Goal: Task Accomplishment & Management: Manage account settings

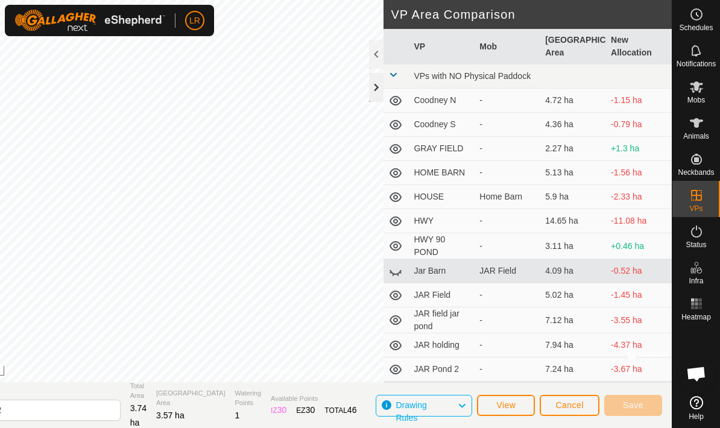
click at [372, 100] on div at bounding box center [376, 87] width 14 height 29
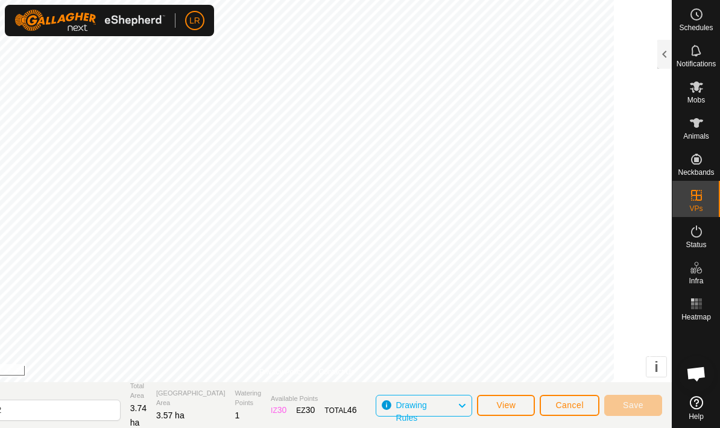
click at [560, 413] on button "Cancel" at bounding box center [570, 405] width 60 height 21
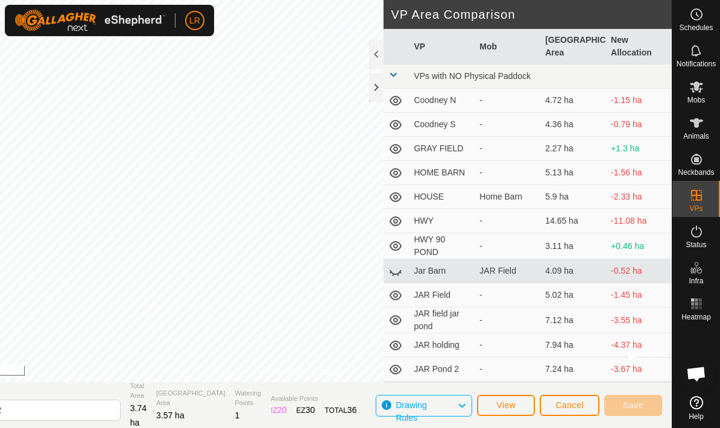
click at [572, 411] on button "Cancel" at bounding box center [570, 405] width 60 height 21
click at [574, 402] on span "Cancel" at bounding box center [569, 405] width 28 height 10
click at [511, 402] on span "View" at bounding box center [505, 405] width 19 height 10
click at [625, 405] on span "Save" at bounding box center [633, 405] width 21 height 10
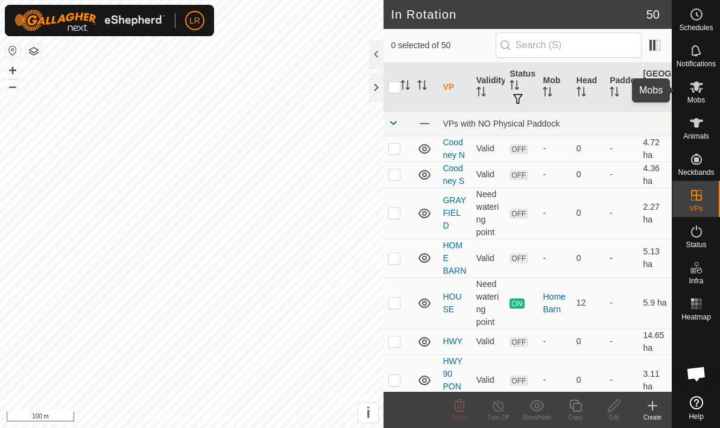
click at [689, 100] on span "Mobs" at bounding box center [695, 99] width 17 height 7
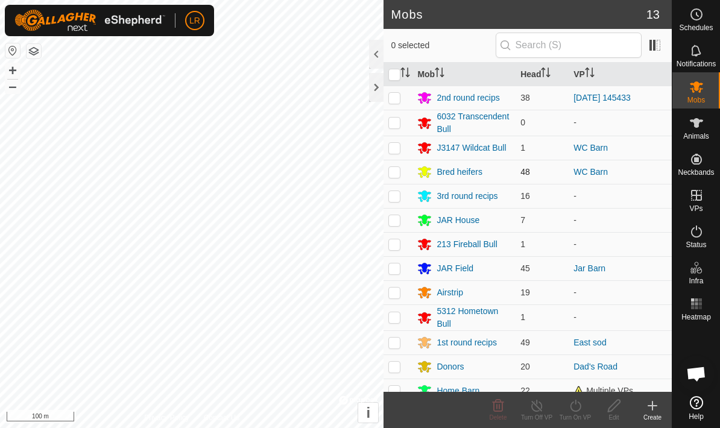
click at [395, 175] on p-checkbox at bounding box center [394, 172] width 12 height 10
checkbox input "true"
click at [569, 428] on div "Turn On VP" at bounding box center [575, 410] width 39 height 36
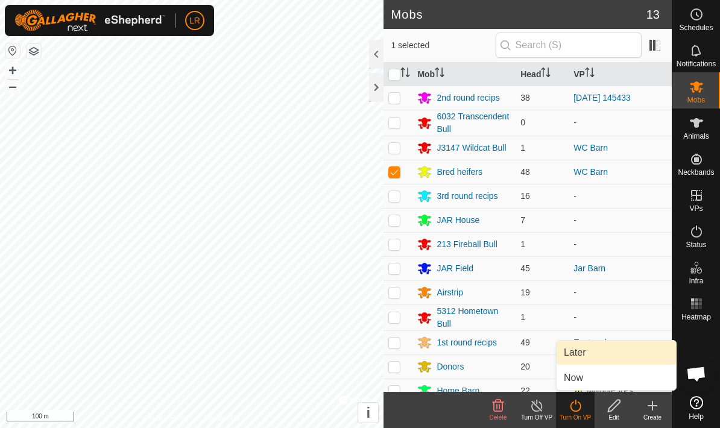
click at [580, 353] on link "Later" at bounding box center [616, 353] width 119 height 24
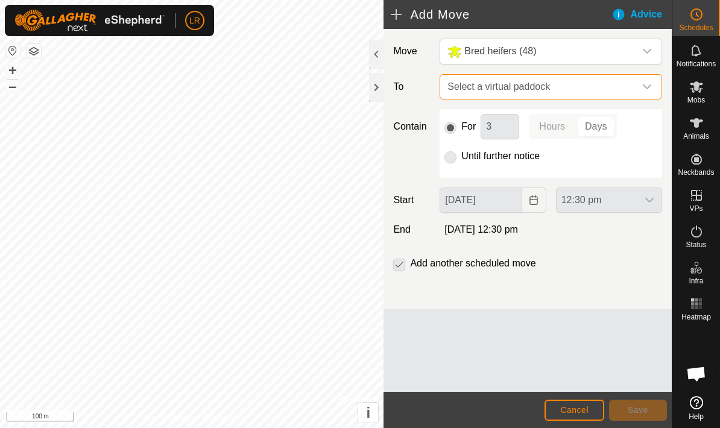
click at [598, 84] on span "Select a virtual paddock" at bounding box center [539, 87] width 192 height 24
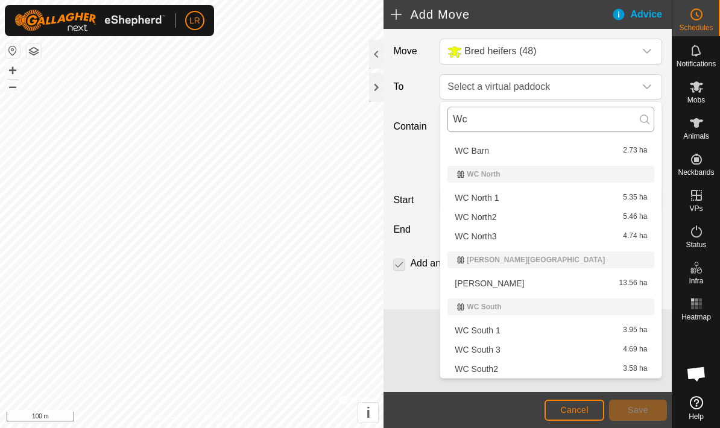
scroll to position [128, 0]
type input "Wc"
click at [485, 335] on span "WC South 1" at bounding box center [477, 330] width 45 height 8
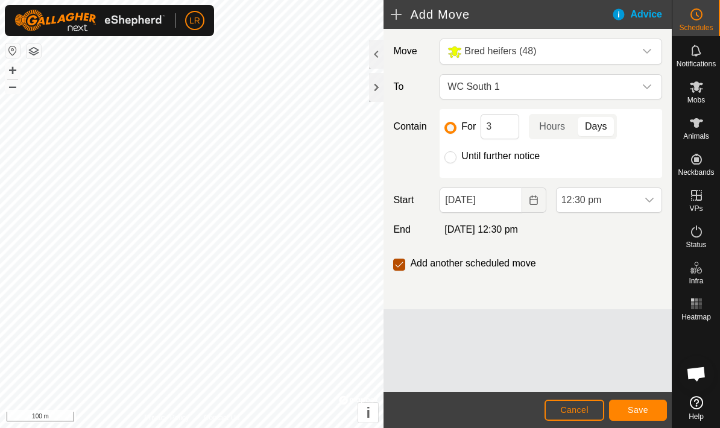
click at [398, 265] on input "checkbox" at bounding box center [399, 265] width 12 height 12
checkbox input "false"
click at [452, 161] on input "Until further notice" at bounding box center [450, 157] width 12 height 12
radio input "true"
click at [619, 206] on span "12:30 pm" at bounding box center [597, 200] width 81 height 24
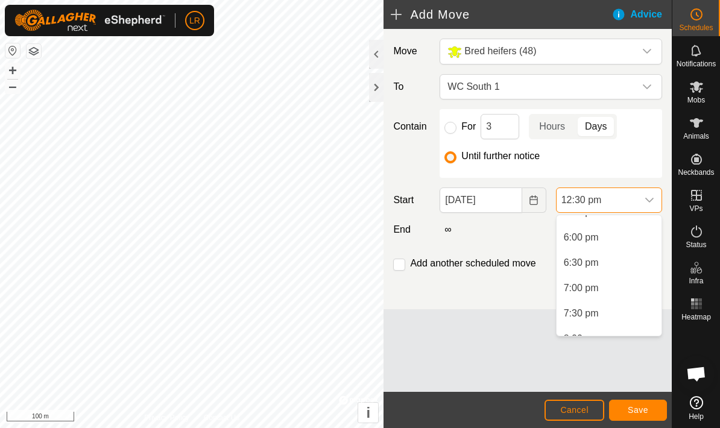
scroll to position [923, 0]
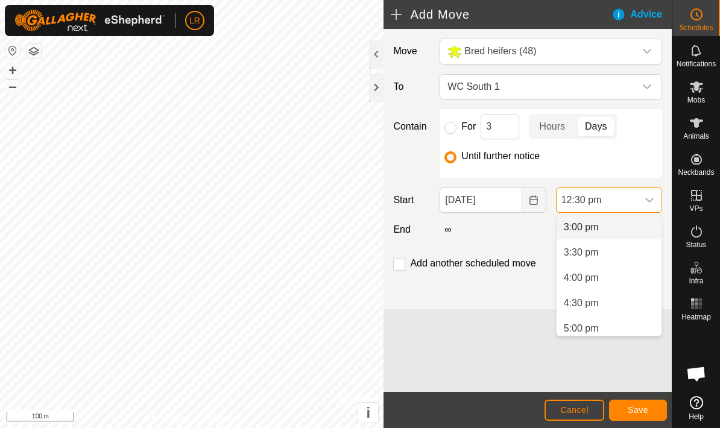
click at [578, 233] on li "3:00 pm" at bounding box center [609, 227] width 105 height 24
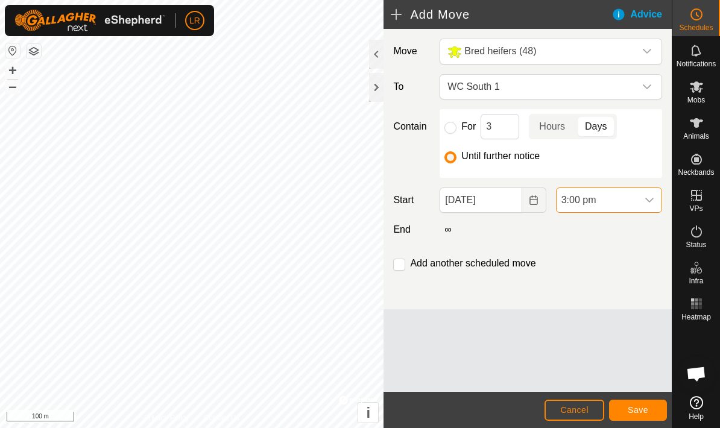
scroll to position [633, 0]
click at [621, 407] on button "Save" at bounding box center [638, 410] width 58 height 21
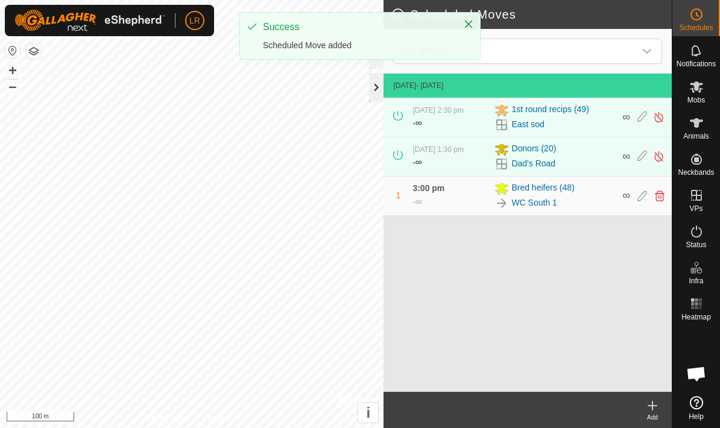
click at [378, 98] on div at bounding box center [376, 87] width 14 height 29
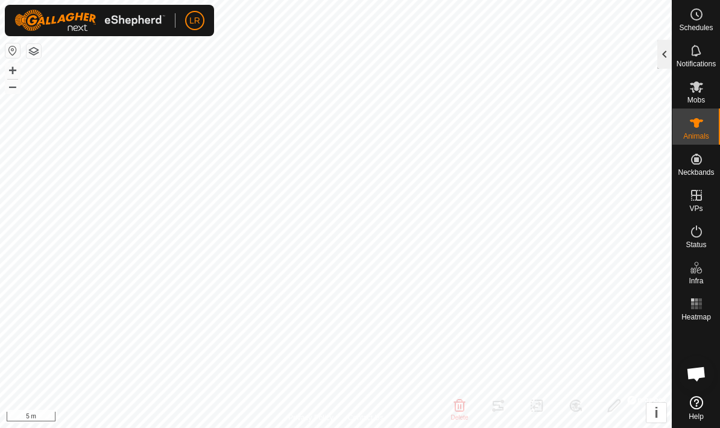
click at [666, 57] on div at bounding box center [664, 54] width 14 height 29
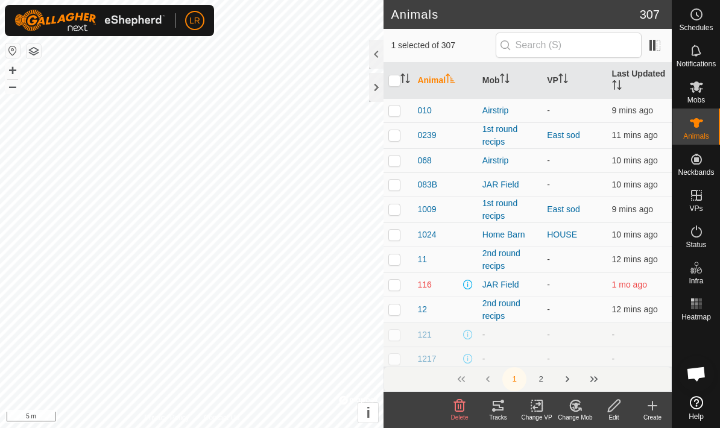
click at [702, 90] on icon at bounding box center [696, 87] width 14 height 14
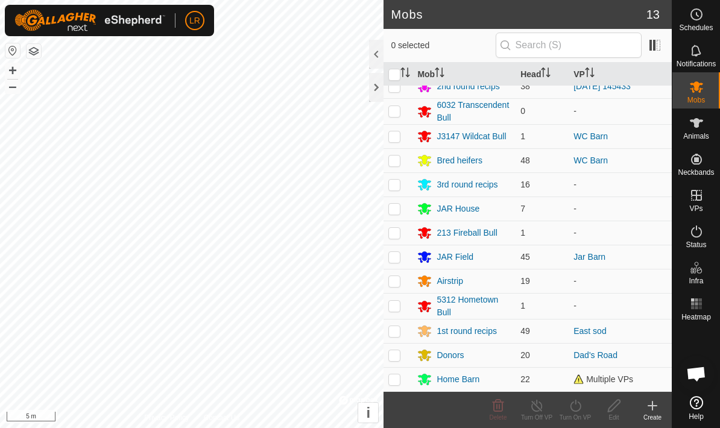
scroll to position [11, 0]
click at [394, 189] on p-checkbox at bounding box center [394, 185] width 12 height 10
checkbox input "true"
click at [469, 191] on div "3rd round recips" at bounding box center [463, 184] width 93 height 14
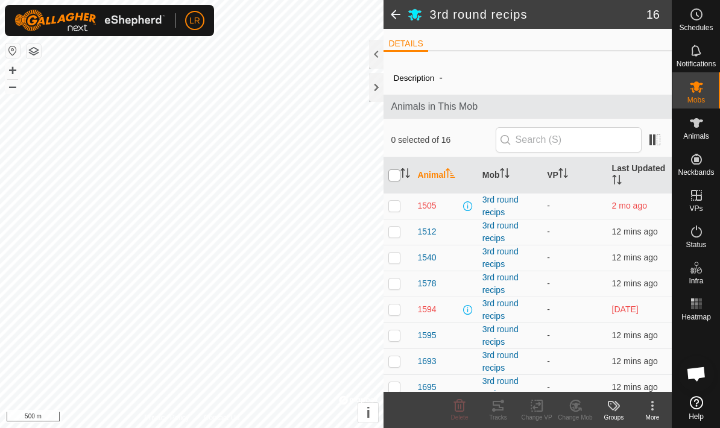
click at [393, 177] on input "checkbox" at bounding box center [394, 175] width 12 height 12
checkbox input "true"
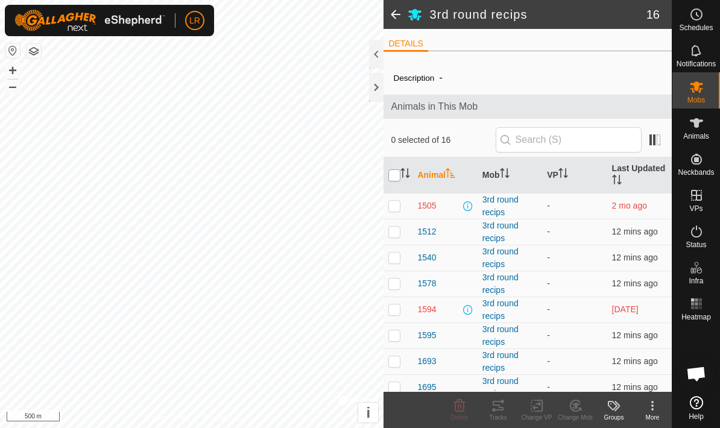
checkbox input "true"
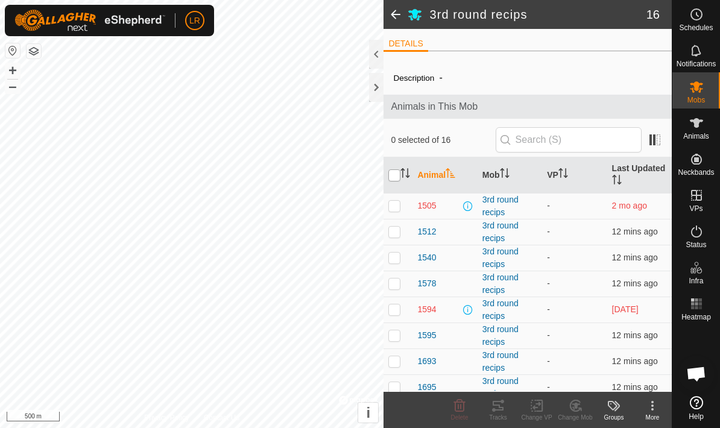
checkbox input "true"
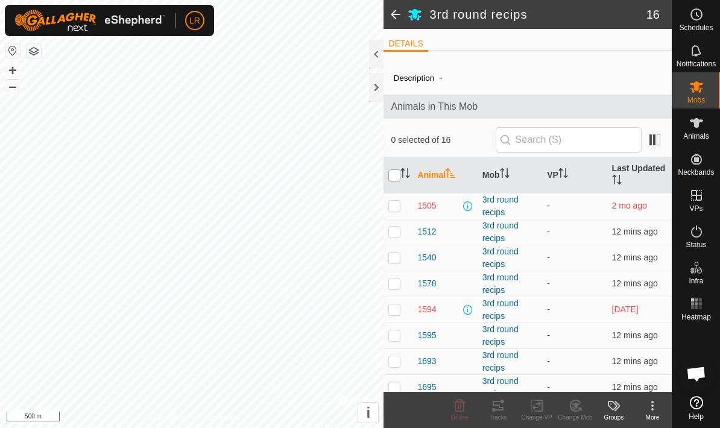
checkbox input "true"
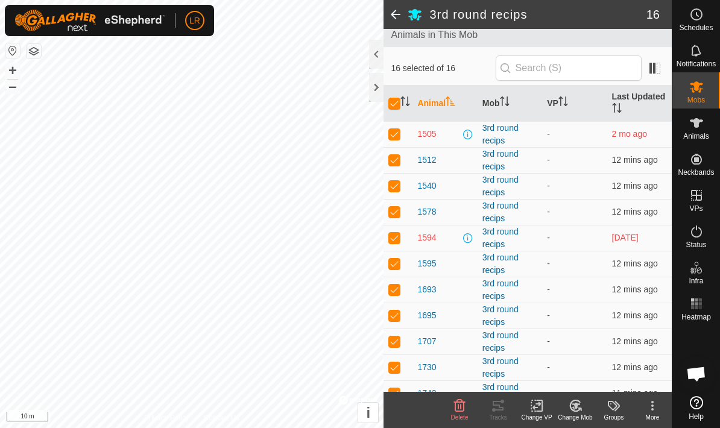
scroll to position [62, 0]
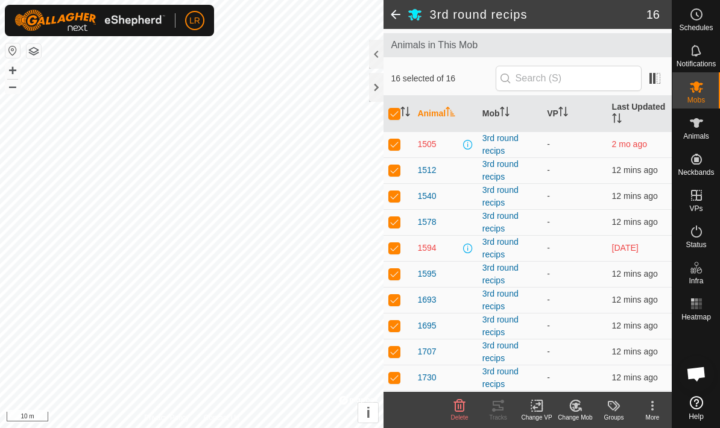
click at [391, 17] on span at bounding box center [396, 14] width 24 height 29
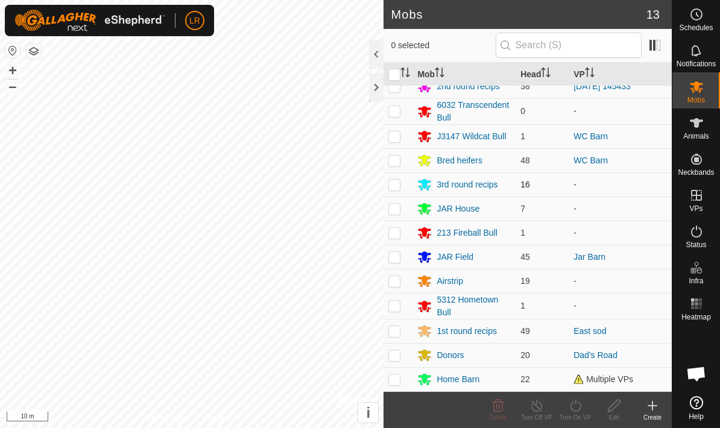
scroll to position [11, 0]
click at [396, 187] on p-checkbox at bounding box center [394, 185] width 12 height 10
checkbox input "true"
click at [445, 185] on div "3rd round recips" at bounding box center [467, 185] width 61 height 13
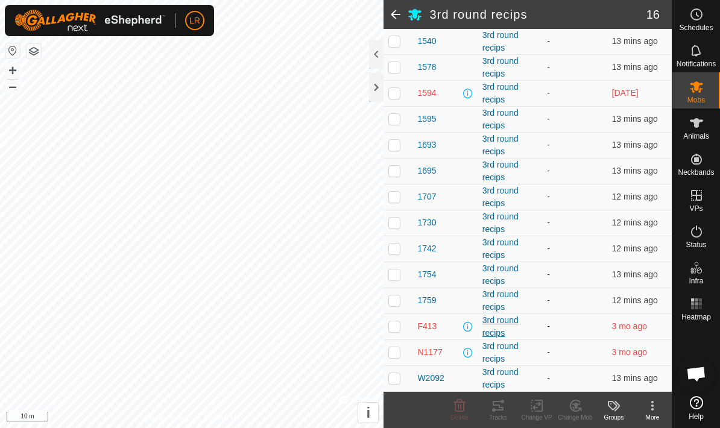
scroll to position [217, 0]
click at [411, 258] on div "3rd round recips 16 DETAILS Description - Animals in This Mob 0 selected of 16 …" at bounding box center [336, 214] width 672 height 428
click at [538, 217] on div "3rd round recips 16 DETAILS Description - Animals in This Mob 0 selected of 16 …" at bounding box center [336, 214] width 672 height 428
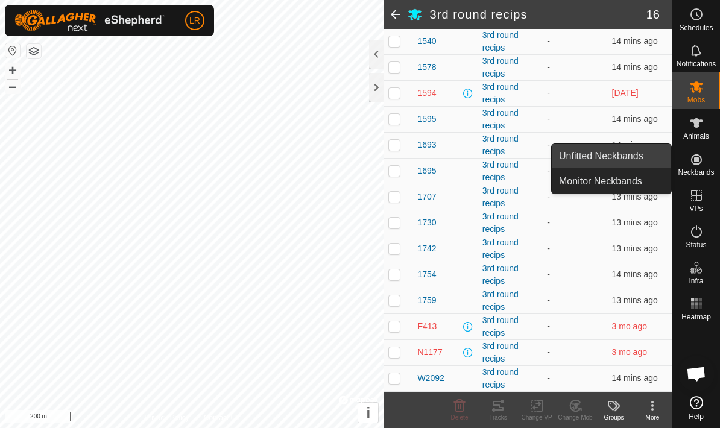
click at [654, 156] on link "Unfitted Neckbands" at bounding box center [611, 156] width 119 height 24
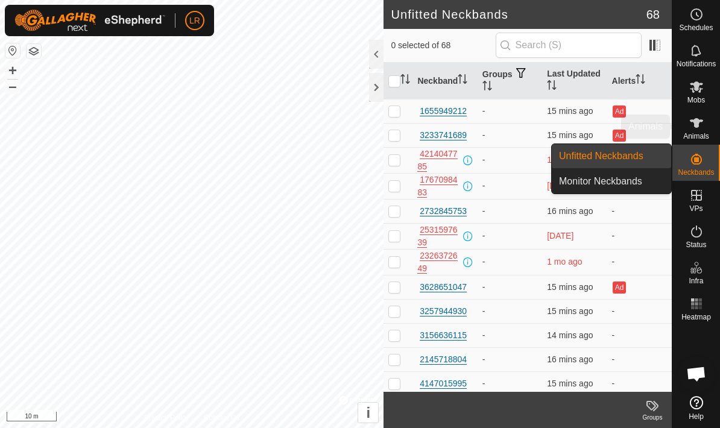
click at [695, 141] on div "Animals" at bounding box center [696, 127] width 48 height 36
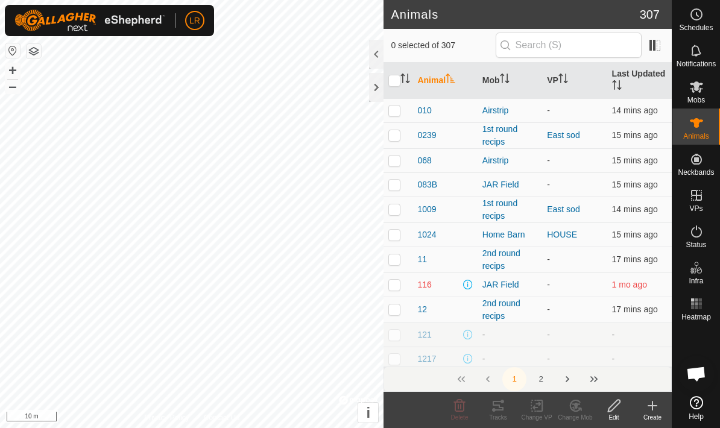
click at [702, 133] on span "Animals" at bounding box center [696, 136] width 26 height 7
click at [702, 106] on div "Mobs" at bounding box center [696, 90] width 48 height 36
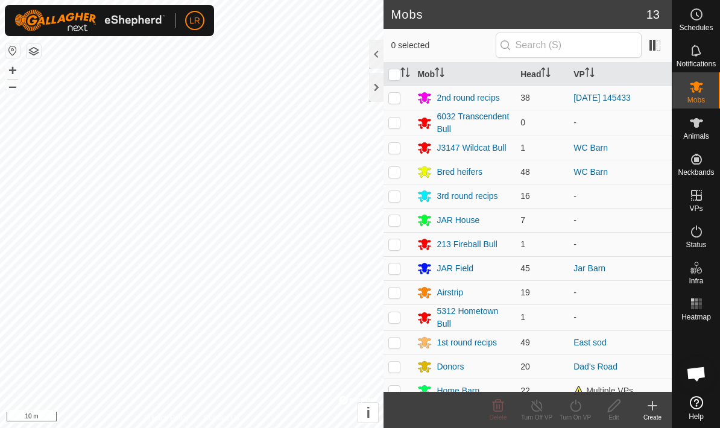
click at [695, 92] on icon at bounding box center [696, 87] width 14 height 14
click at [454, 198] on div "3rd round recips" at bounding box center [467, 196] width 61 height 13
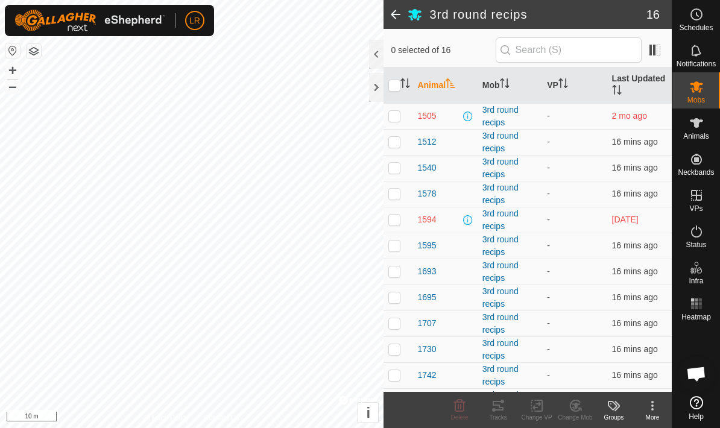
scroll to position [91, 0]
click at [394, 123] on td at bounding box center [398, 115] width 29 height 26
checkbox input "true"
click at [391, 140] on p-checkbox at bounding box center [394, 141] width 12 height 10
checkbox input "true"
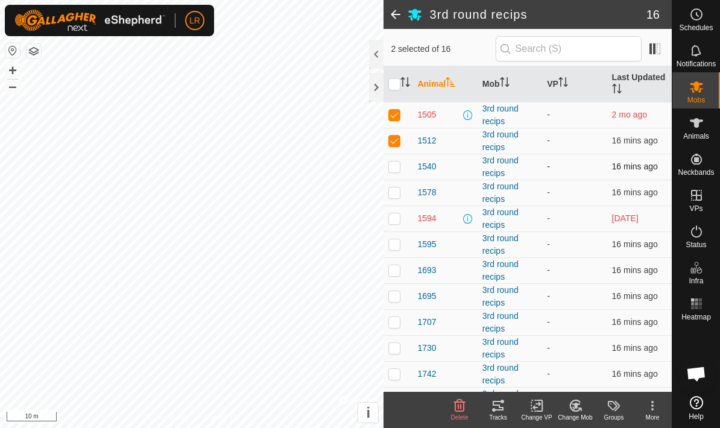
click at [397, 169] on p-checkbox at bounding box center [394, 167] width 12 height 10
checkbox input "true"
click at [393, 193] on p-checkbox at bounding box center [394, 193] width 12 height 10
checkbox input "true"
click at [395, 118] on p-checkbox at bounding box center [394, 115] width 12 height 10
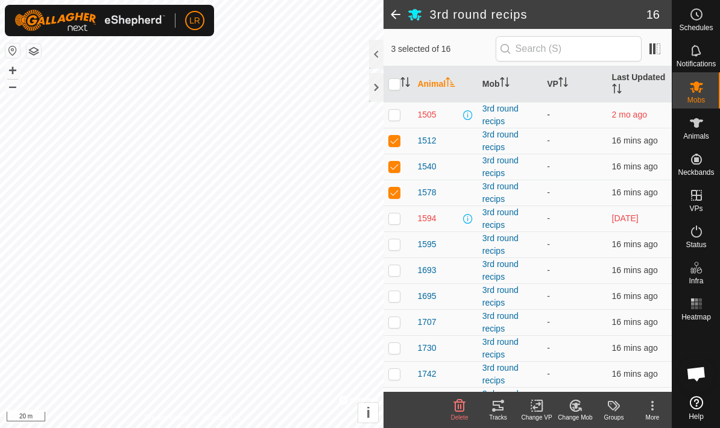
click at [395, 117] on p-checkbox at bounding box center [394, 115] width 12 height 10
checkbox input "true"
click at [394, 221] on p-checkbox at bounding box center [394, 218] width 12 height 10
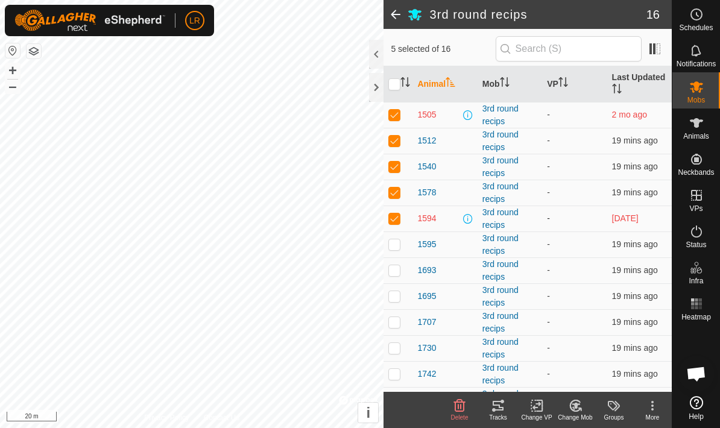
click at [394, 221] on p-checkbox at bounding box center [394, 218] width 12 height 10
checkbox input "false"
click at [396, 249] on p-checkbox at bounding box center [394, 244] width 12 height 10
checkbox input "true"
click at [396, 115] on p-checkbox at bounding box center [394, 115] width 12 height 10
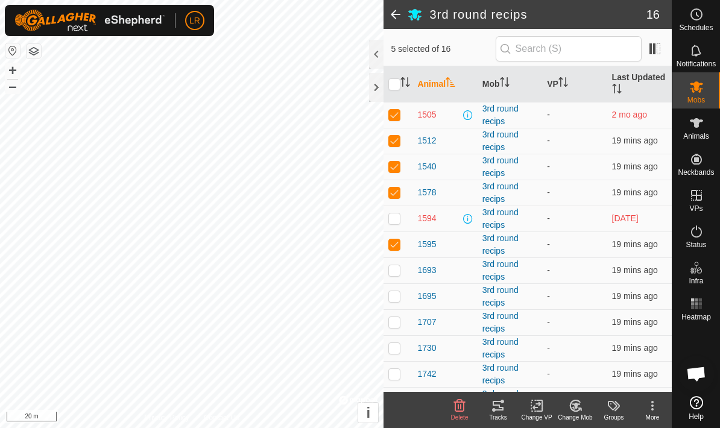
checkbox input "false"
click at [392, 275] on p-checkbox at bounding box center [394, 270] width 12 height 10
checkbox input "true"
click at [397, 297] on p-checkbox at bounding box center [394, 296] width 12 height 10
checkbox input "true"
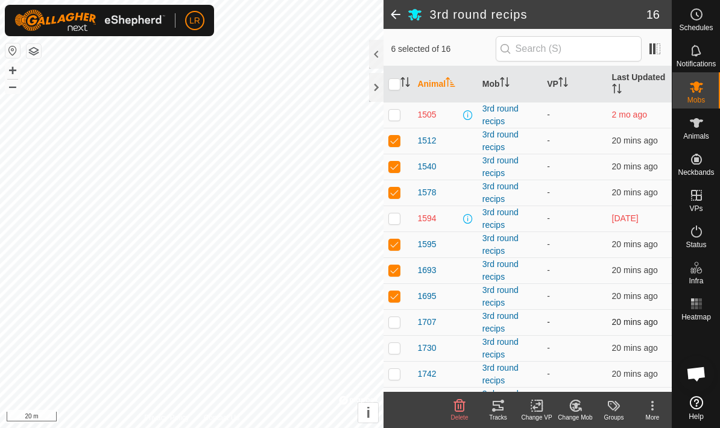
click at [397, 321] on p-checkbox at bounding box center [394, 322] width 12 height 10
checkbox input "true"
click at [394, 348] on p-checkbox at bounding box center [394, 348] width 12 height 10
checkbox input "true"
click at [395, 379] on p-checkbox at bounding box center [394, 374] width 12 height 10
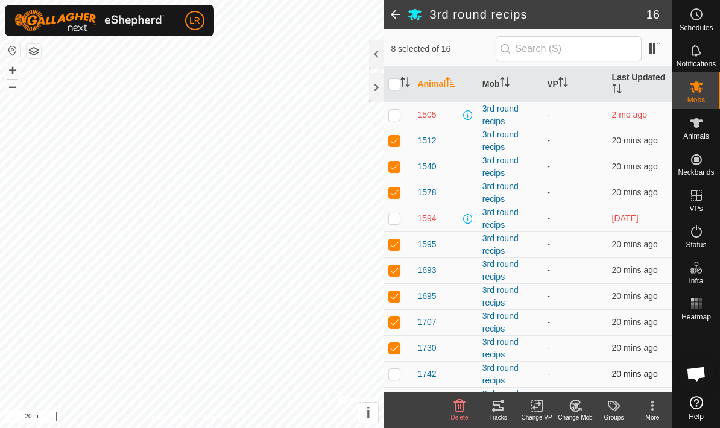
checkbox input "true"
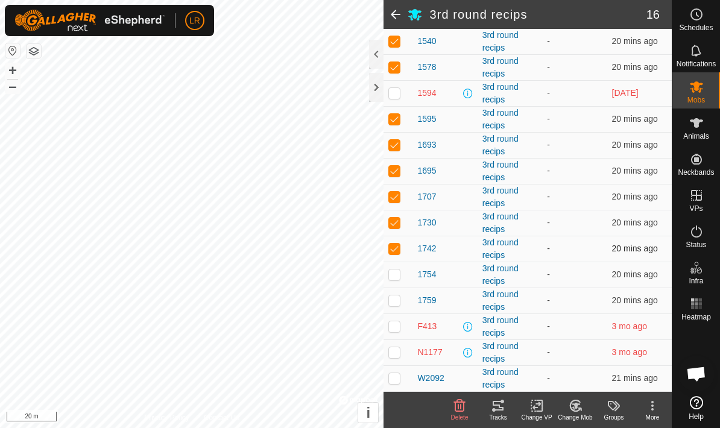
scroll to position [217, 0]
click at [394, 276] on p-checkbox at bounding box center [394, 275] width 12 height 10
checkbox input "true"
click at [396, 300] on p-checkbox at bounding box center [394, 301] width 12 height 10
checkbox input "true"
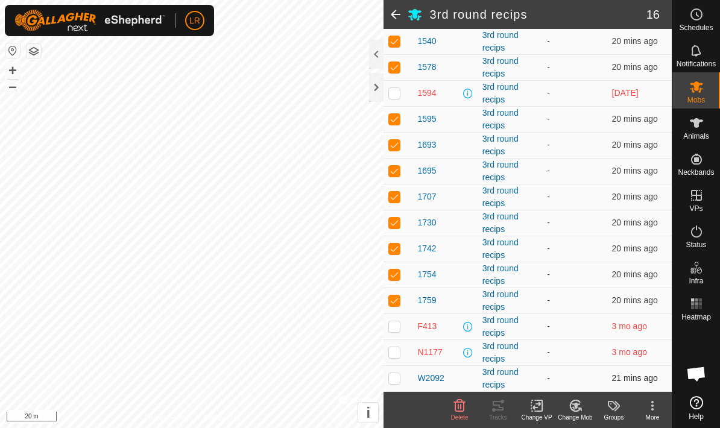
click at [396, 376] on p-checkbox at bounding box center [394, 378] width 12 height 10
checkbox input "true"
click at [580, 414] on div "Change Mob" at bounding box center [575, 417] width 39 height 9
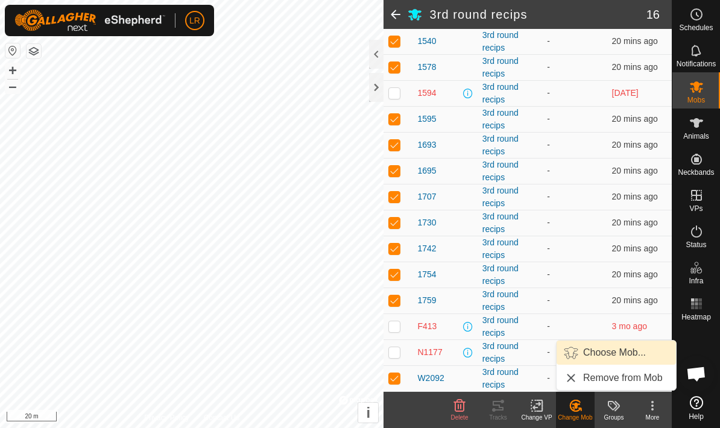
click at [588, 362] on link "Choose Mob..." at bounding box center [616, 353] width 119 height 24
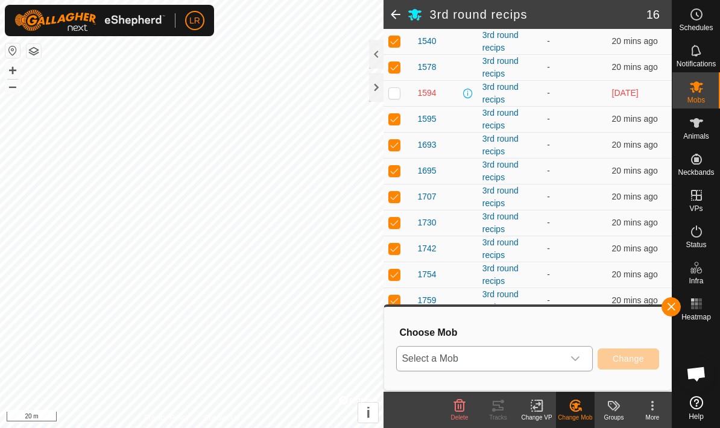
click at [580, 363] on icon "dropdown trigger" at bounding box center [575, 359] width 10 height 10
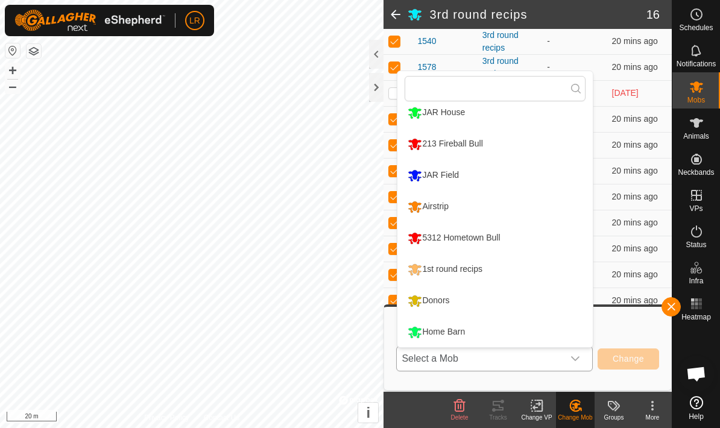
scroll to position [165, 0]
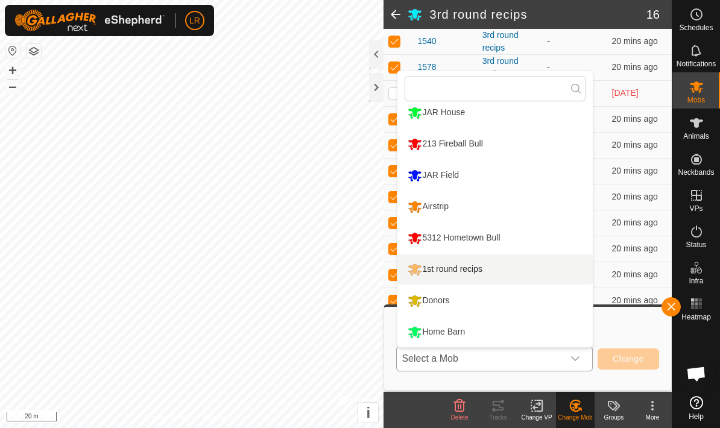
click at [485, 267] on li "1st round recips" at bounding box center [494, 269] width 195 height 30
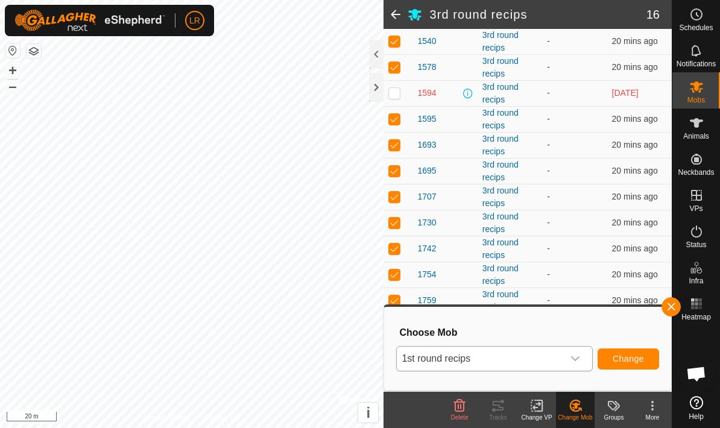
click at [631, 364] on span "Change" at bounding box center [628, 359] width 31 height 10
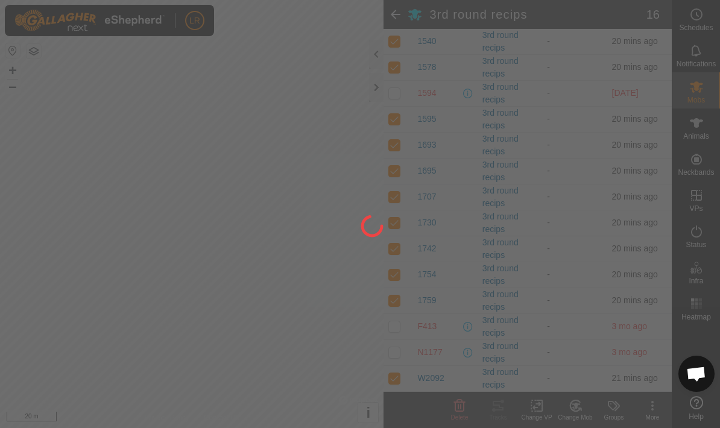
checkbox input "false"
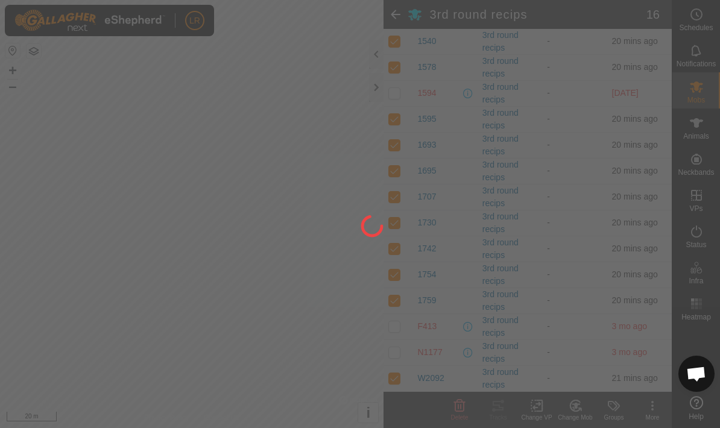
checkbox input "false"
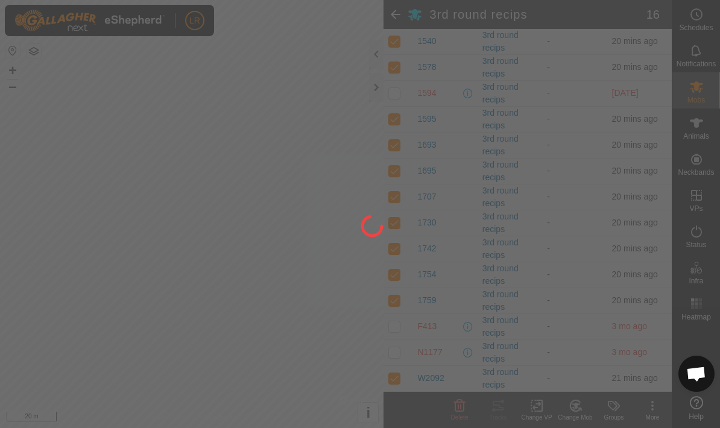
checkbox input "false"
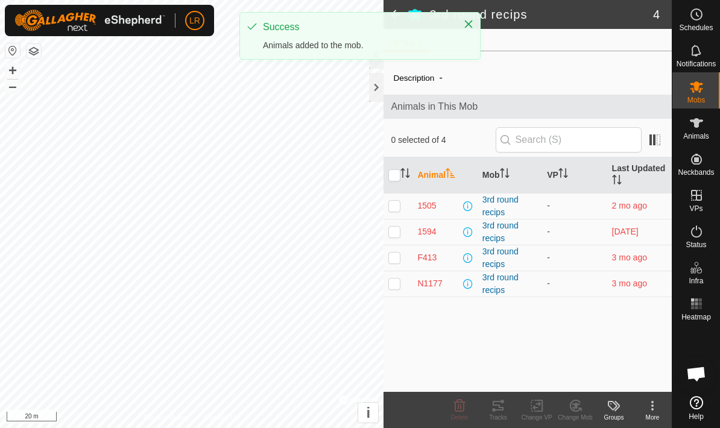
scroll to position [0, 0]
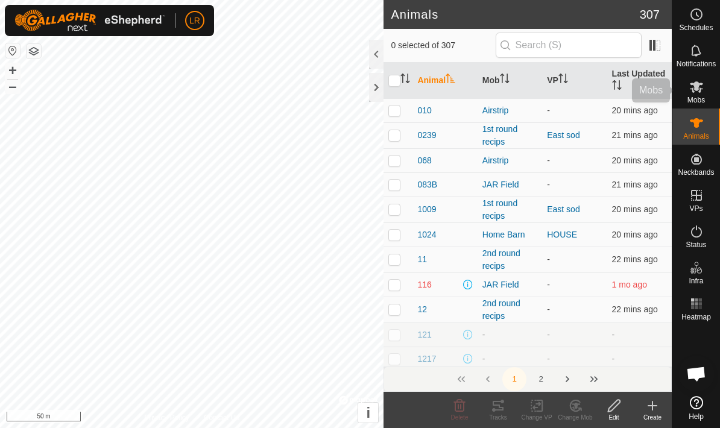
click at [703, 99] on span "Mobs" at bounding box center [695, 99] width 17 height 7
